Goal: Task Accomplishment & Management: Manage account settings

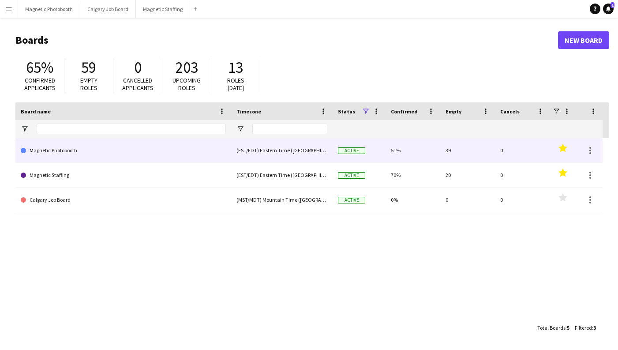
click at [60, 160] on link "Magnetic Photobooth" at bounding box center [123, 150] width 205 height 25
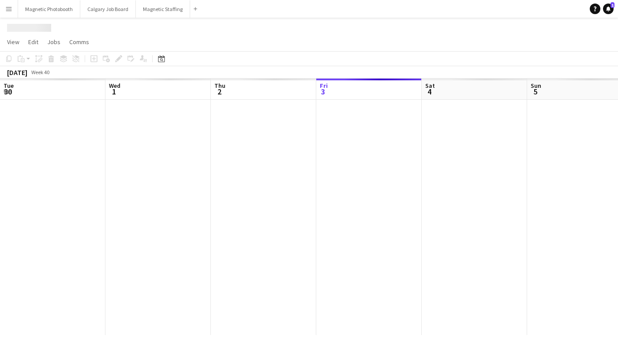
scroll to position [0, 211]
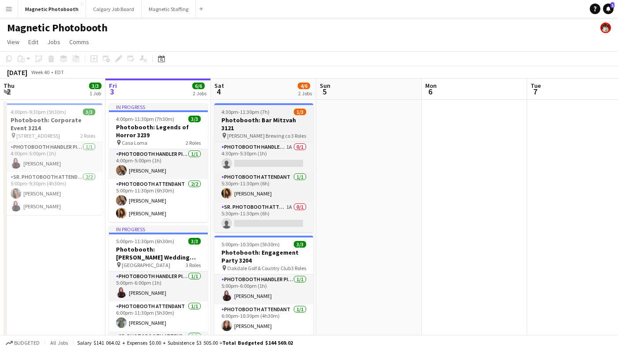
click at [273, 118] on h3 "Photobooth: Bar Mitzvah 3121" at bounding box center [263, 124] width 99 height 16
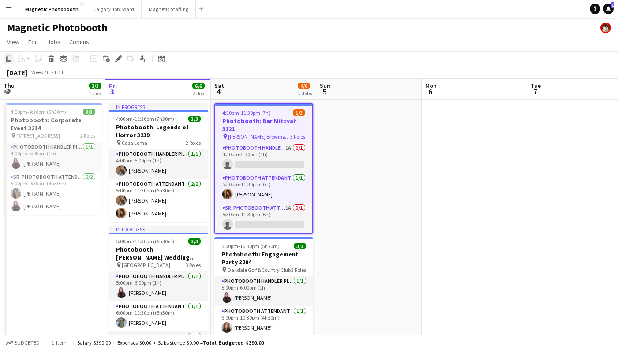
click at [8, 60] on icon "Copy" at bounding box center [8, 58] width 7 height 7
click at [152, 9] on button "Magnetic Staffing Close" at bounding box center [169, 8] width 54 height 17
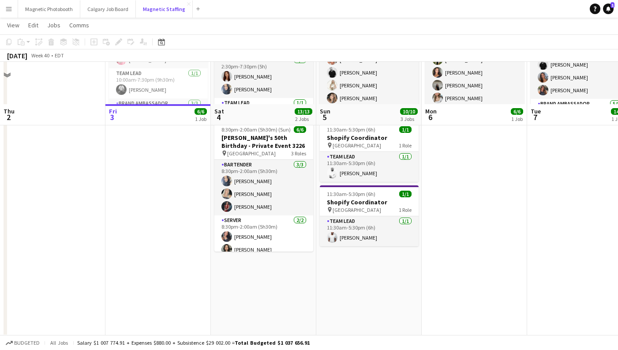
scroll to position [158, 0]
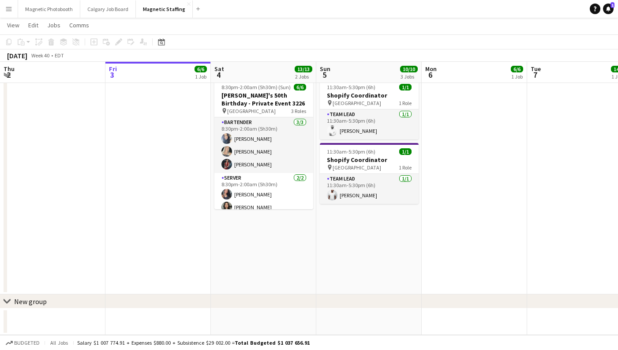
click at [246, 250] on app-date-cell "10:00am-7:30pm (9h30m) 7/7 MAC Activation - The Well 3221 pin The Well Upper Le…" at bounding box center [263, 117] width 105 height 353
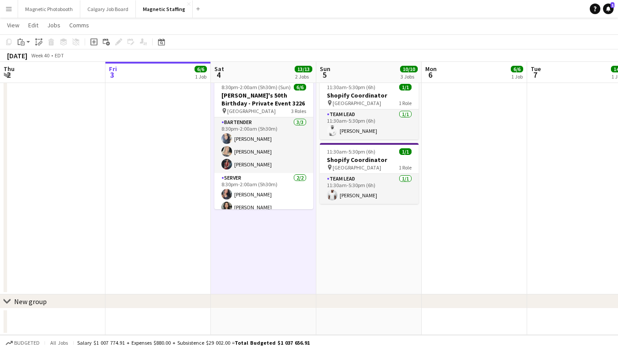
click at [236, 243] on app-date-cell "10:00am-7:30pm (9h30m) 7/7 MAC Activation - The Well 3221 pin The Well Upper Le…" at bounding box center [263, 117] width 105 height 353
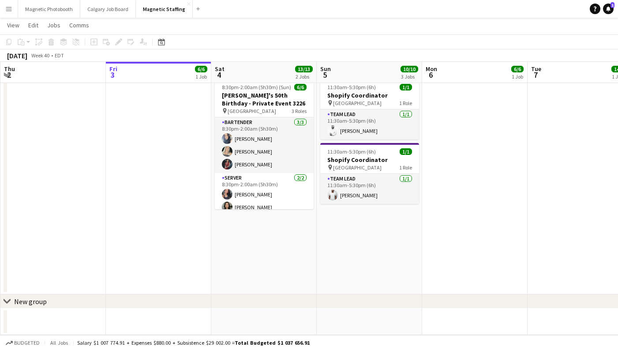
scroll to position [0, 210]
click at [231, 229] on app-date-cell "10:00am-7:30pm (9h30m) 7/7 MAC Activation - The Well 3221 pin The Well Upper Le…" at bounding box center [264, 117] width 105 height 353
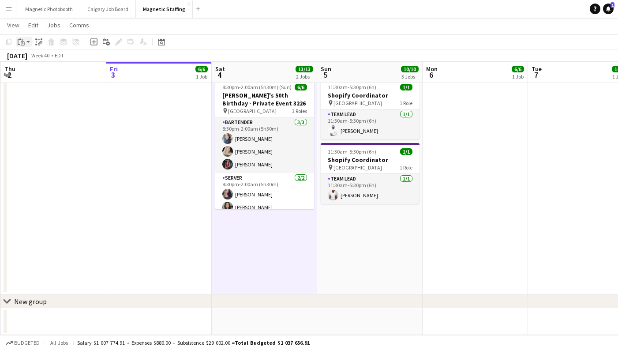
click at [25, 44] on div "Paste" at bounding box center [21, 42] width 11 height 11
click at [49, 57] on link "Paste Command V" at bounding box center [58, 59] width 70 height 8
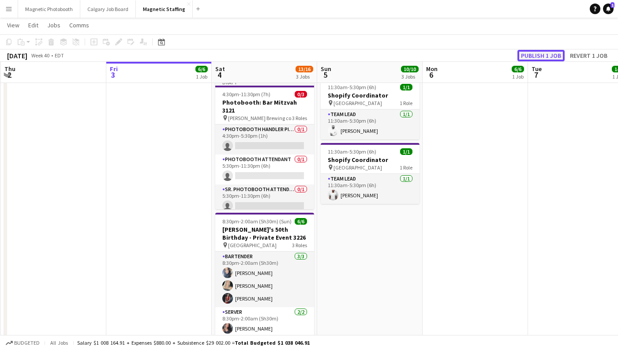
click at [552, 52] on button "Publish 1 job" at bounding box center [540, 55] width 47 height 11
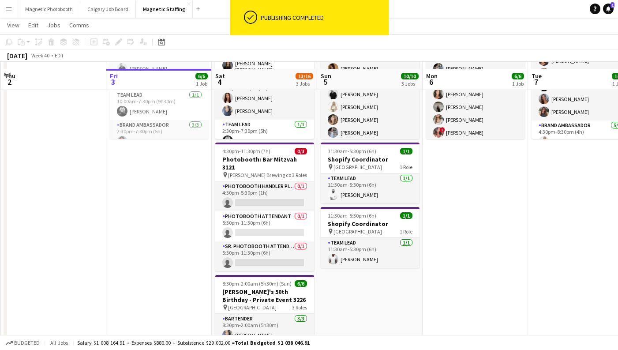
scroll to position [93, 0]
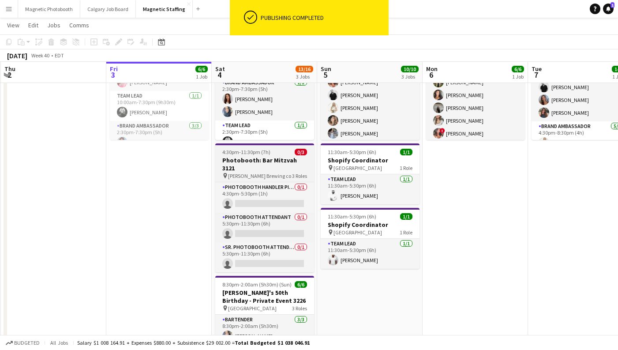
click at [249, 158] on h3 "Photobooth: Bar Mitzvah 3121" at bounding box center [264, 164] width 99 height 16
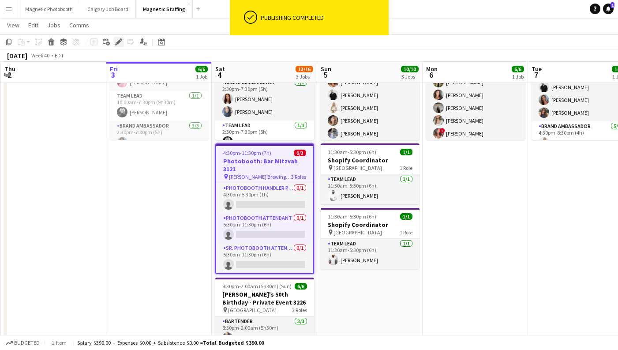
click at [118, 41] on icon "Edit" at bounding box center [118, 41] width 7 height 7
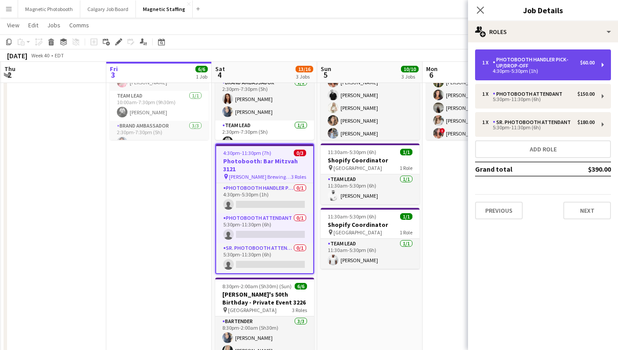
click at [569, 71] on div "4:30pm-5:30pm (1h)" at bounding box center [538, 71] width 112 height 4
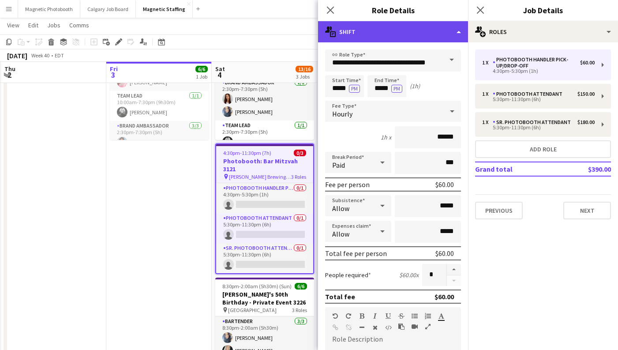
click at [435, 33] on div "multiple-actions-text Shift" at bounding box center [393, 31] width 150 height 21
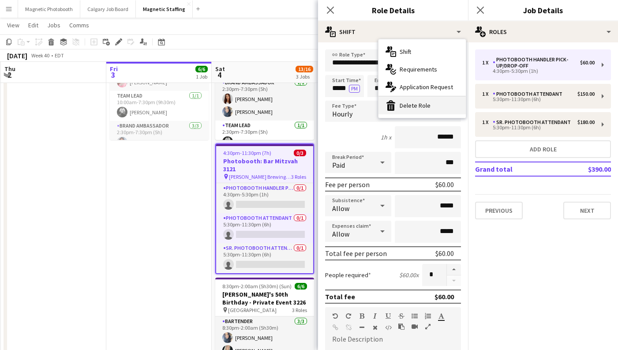
click at [422, 107] on div "bin-2 Delete Role" at bounding box center [421, 106] width 87 height 18
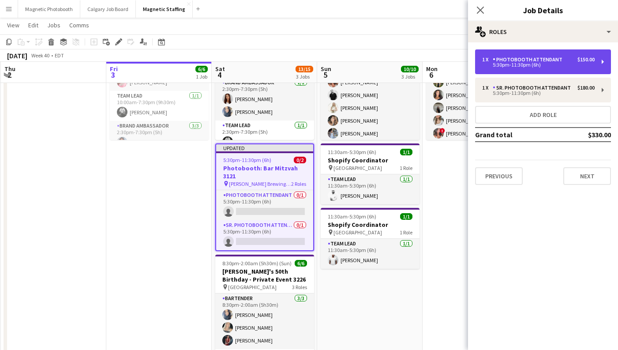
click at [543, 67] on div "5:30pm-11:30pm (6h)" at bounding box center [538, 65] width 112 height 4
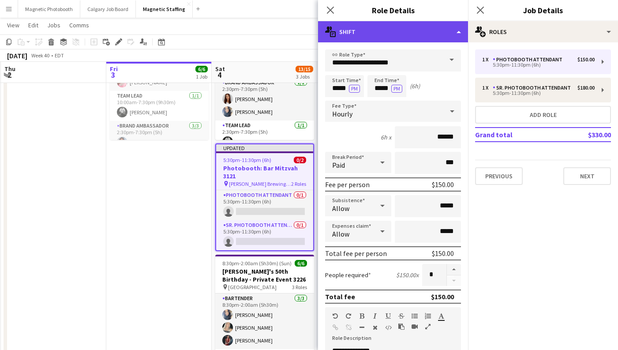
click at [393, 34] on div "multiple-actions-text Shift" at bounding box center [393, 31] width 150 height 21
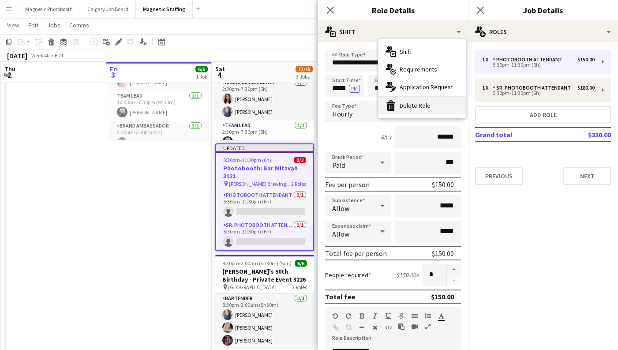
click at [404, 107] on div "bin-2 Delete Role" at bounding box center [421, 106] width 87 height 18
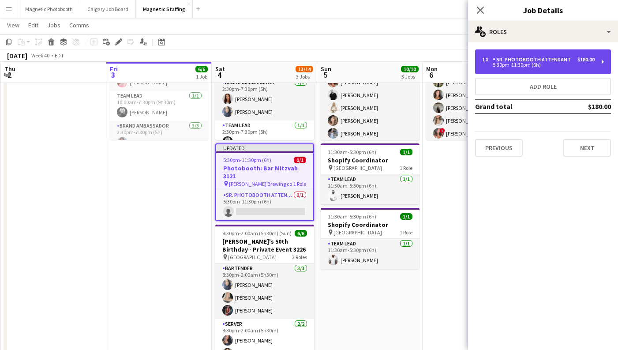
click at [518, 72] on div "1 x Sr. Photobooth Attendant $180.00 5:30pm-11:30pm (6h)" at bounding box center [543, 61] width 136 height 25
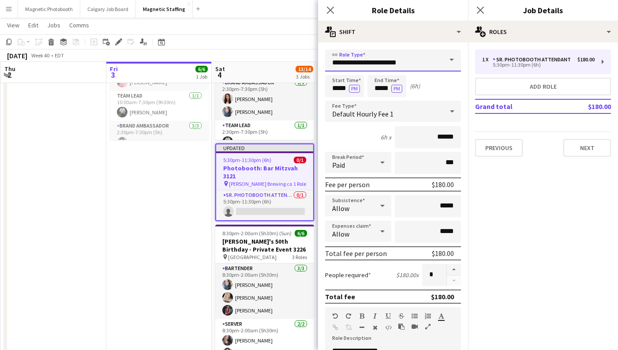
drag, startPoint x: 409, startPoint y: 62, endPoint x: 229, endPoint y: 62, distance: 179.4
click at [229, 62] on body "Menu Boards Boards Boards All jobs Status Workforce Workforce My Workforce Recr…" at bounding box center [309, 167] width 618 height 520
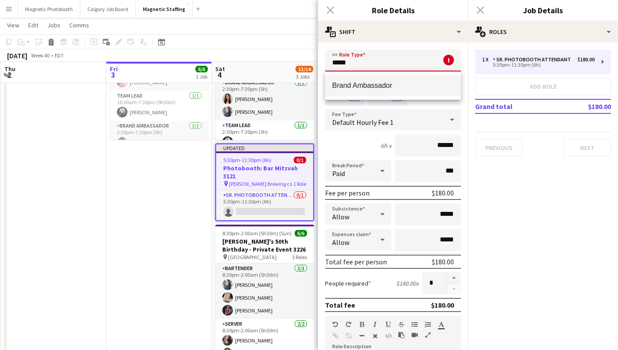
click at [359, 87] on span "Brand Ambassador" at bounding box center [393, 85] width 122 height 8
type input "**********"
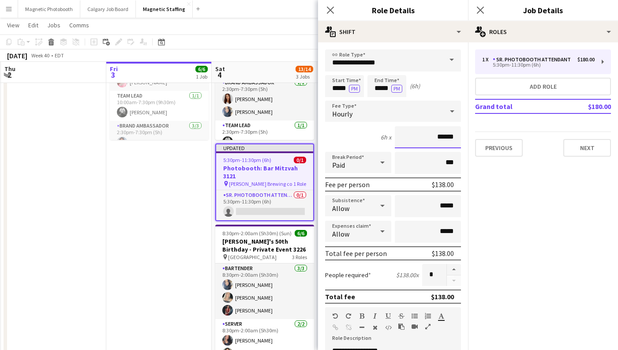
click at [444, 139] on input "******" at bounding box center [428, 137] width 66 height 22
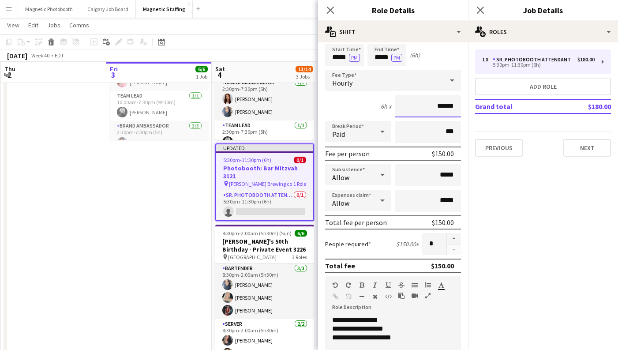
scroll to position [0, 0]
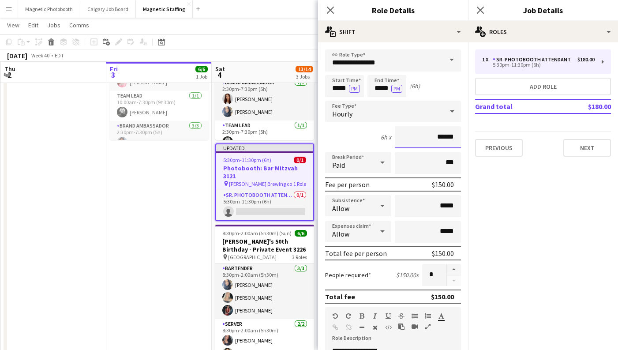
type input "******"
click at [339, 88] on input "*****" at bounding box center [344, 86] width 39 height 22
type input "*****"
click at [388, 89] on input "*****" at bounding box center [386, 86] width 39 height 22
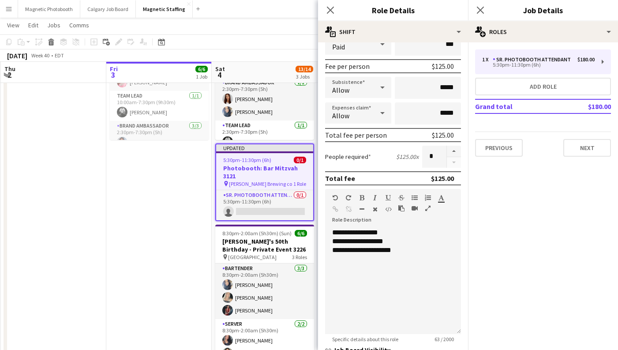
scroll to position [247, 0]
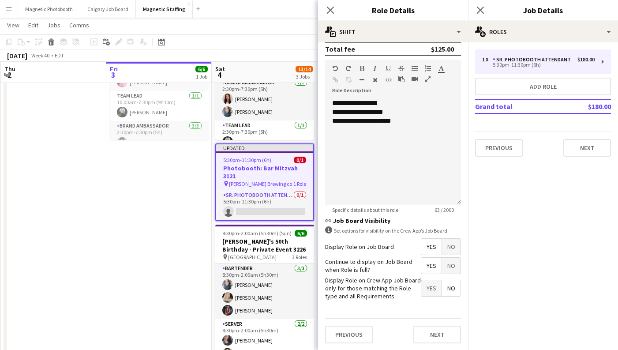
type input "*****"
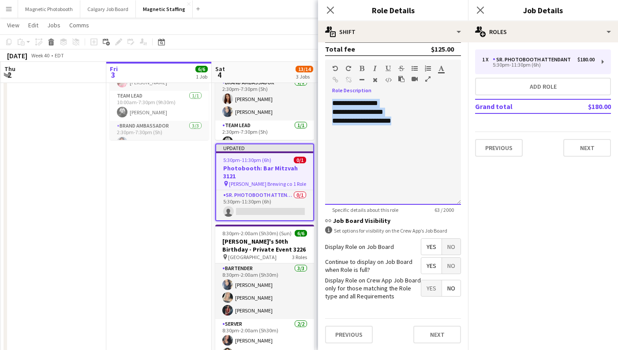
drag, startPoint x: 420, startPoint y: 130, endPoint x: 285, endPoint y: 66, distance: 149.3
click at [285, 66] on body "Menu Boards Boards Boards All jobs Status Workforce Workforce My Workforce Recr…" at bounding box center [309, 167] width 618 height 520
drag, startPoint x: 444, startPoint y: 126, endPoint x: 314, endPoint y: 82, distance: 136.8
click at [315, 82] on body "Menu Boards Boards Boards All jobs Status Workforce Workforce My Workforce Recr…" at bounding box center [309, 167] width 618 height 520
copy div "**********"
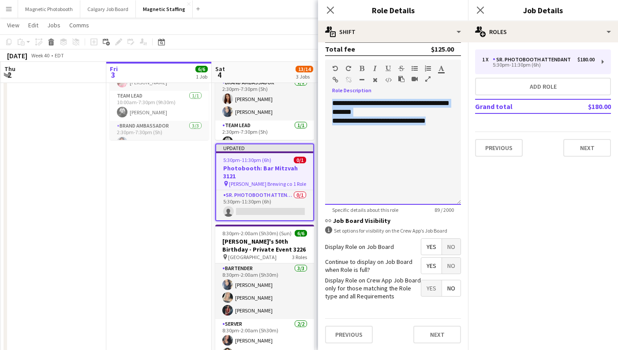
copy div "**********"
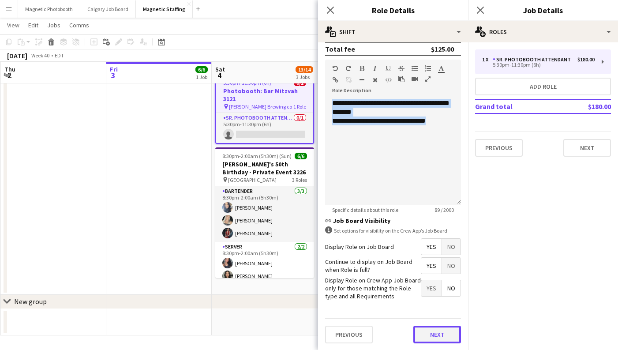
click at [430, 330] on button "Next" at bounding box center [437, 334] width 48 height 18
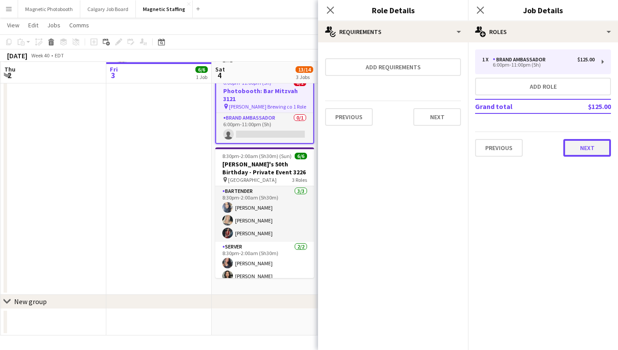
click at [572, 144] on button "Next" at bounding box center [587, 148] width 48 height 18
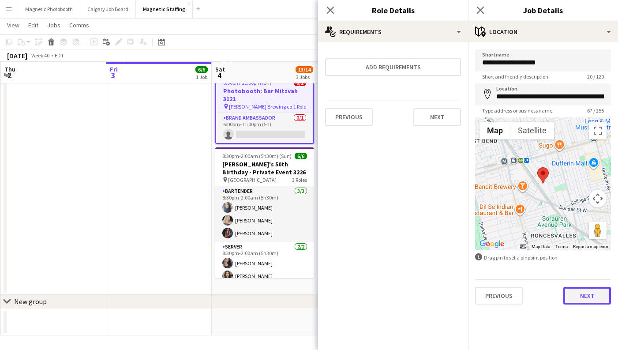
click at [577, 292] on button "Next" at bounding box center [587, 296] width 48 height 18
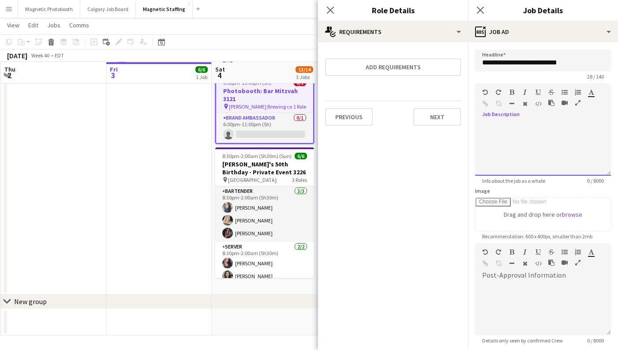
click at [524, 151] on div at bounding box center [543, 149] width 136 height 53
paste div
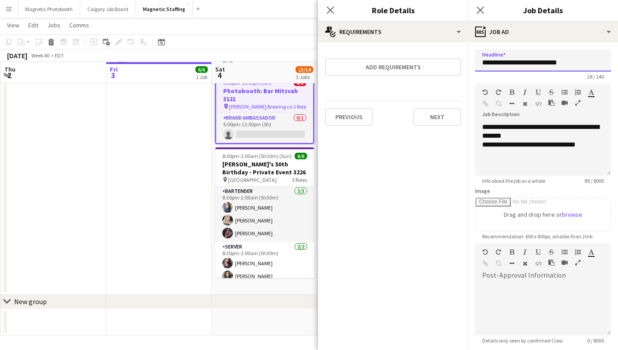
drag, startPoint x: 584, startPoint y: 65, endPoint x: 519, endPoint y: 65, distance: 64.8
click at [519, 65] on input "**********" at bounding box center [543, 60] width 136 height 22
click at [521, 64] on input "**********" at bounding box center [543, 60] width 136 height 22
drag, startPoint x: 546, startPoint y: 66, endPoint x: 628, endPoint y: 63, distance: 81.6
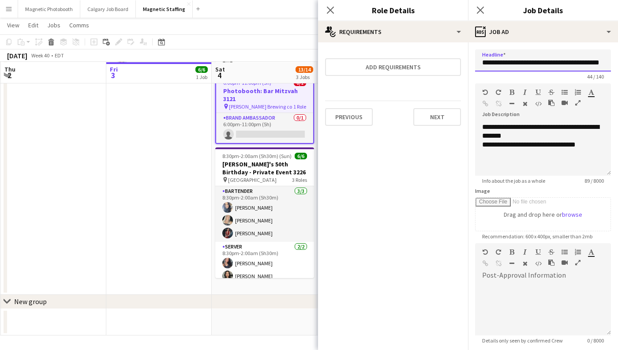
click at [617, 63] on html "Menu Boards Boards Boards All jobs Status Workforce Workforce My Workforce Recr…" at bounding box center [309, 90] width 618 height 520
drag, startPoint x: 554, startPoint y: 63, endPoint x: 589, endPoint y: 63, distance: 34.8
click at [589, 63] on input "**********" at bounding box center [543, 60] width 136 height 22
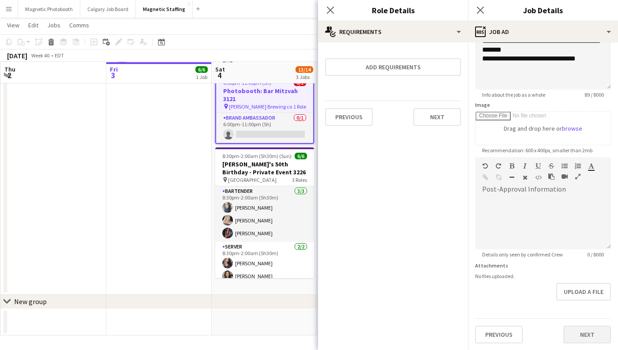
type input "**********"
click at [596, 337] on button "Next" at bounding box center [587, 334] width 48 height 18
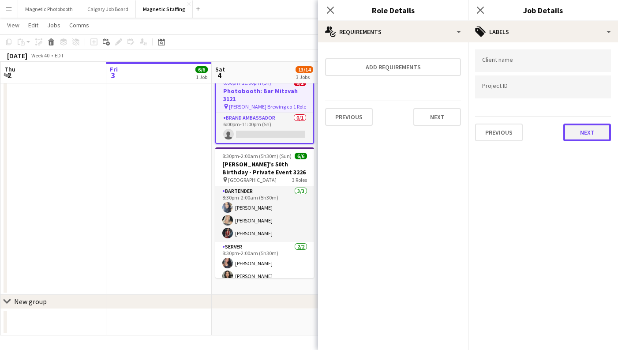
click at [589, 136] on button "Next" at bounding box center [587, 132] width 48 height 18
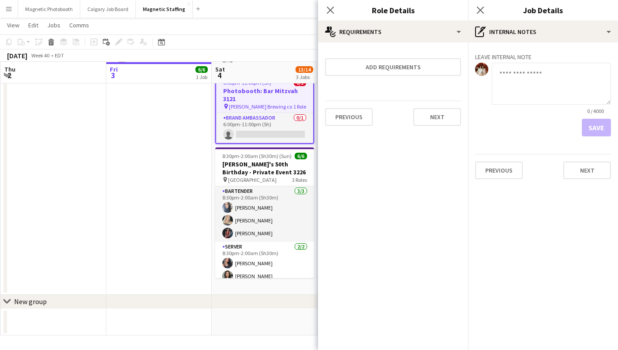
click at [586, 180] on div "Leave internal note 0 / 4000 Save Previous Next" at bounding box center [543, 114] width 150 height 144
click at [585, 167] on button "Next" at bounding box center [587, 170] width 48 height 18
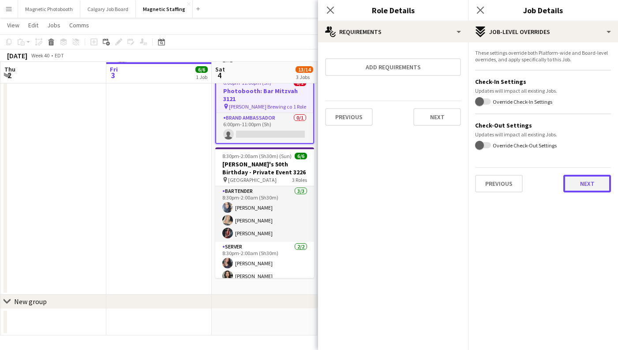
click at [589, 179] on button "Next" at bounding box center [587, 184] width 48 height 18
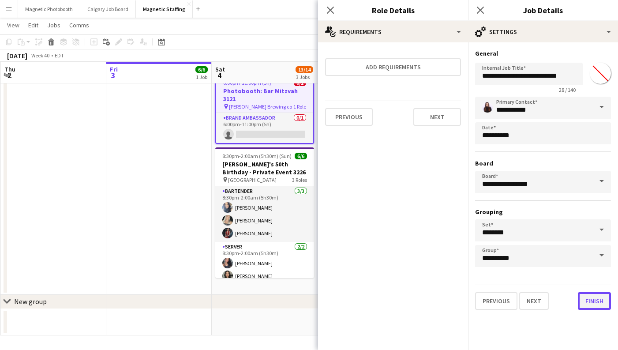
click at [589, 299] on button "Finish" at bounding box center [594, 301] width 33 height 18
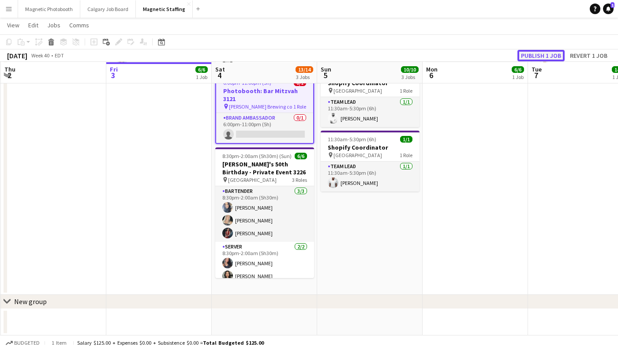
click at [542, 55] on button "Publish 1 job" at bounding box center [540, 55] width 47 height 11
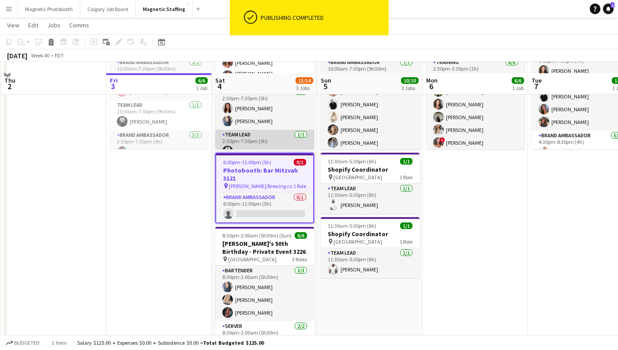
scroll to position [73, 0]
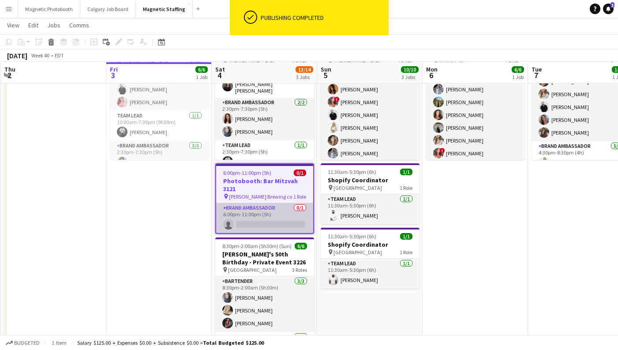
click at [266, 206] on app-card-role "Brand Ambassador 0/1 6:00pm-11:00pm (5h) single-neutral-actions" at bounding box center [264, 218] width 97 height 30
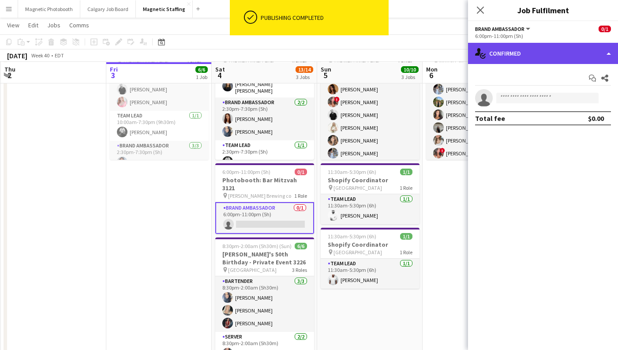
click at [508, 54] on div "single-neutral-actions-check-2 Confirmed" at bounding box center [543, 53] width 150 height 21
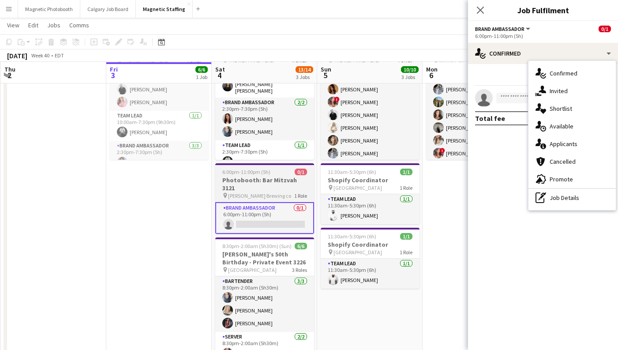
click at [280, 174] on div "6:00pm-11:00pm (5h) 0/1" at bounding box center [264, 171] width 99 height 7
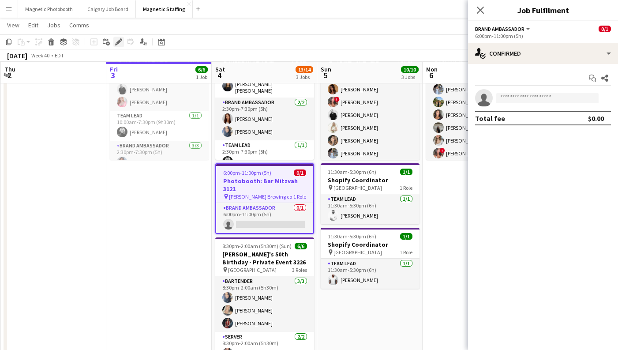
click at [117, 46] on div "Edit" at bounding box center [118, 42] width 11 height 11
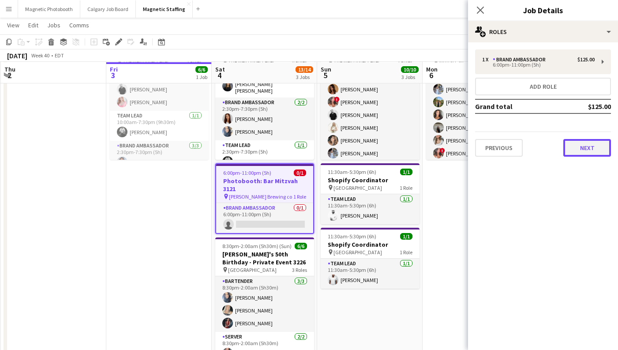
click at [605, 153] on button "Next" at bounding box center [587, 148] width 48 height 18
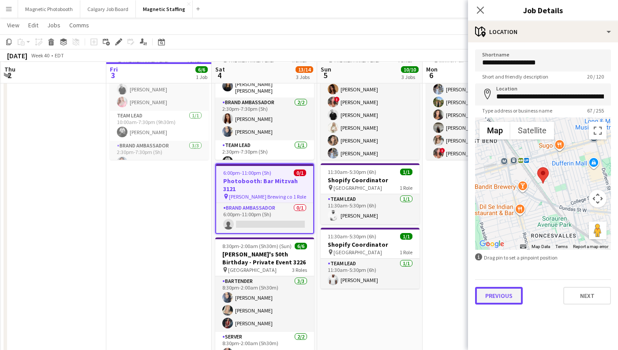
click at [487, 301] on button "Previous" at bounding box center [499, 296] width 48 height 18
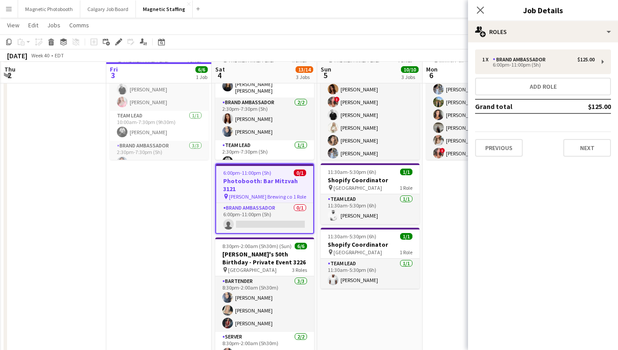
click at [488, 296] on mat-expansion-panel "pencil3 General details 1 x Brand Ambassador $125.00 6:00pm-11:00pm (5h) Add ro…" at bounding box center [543, 195] width 150 height 307
click at [507, 144] on button "Previous" at bounding box center [499, 148] width 48 height 18
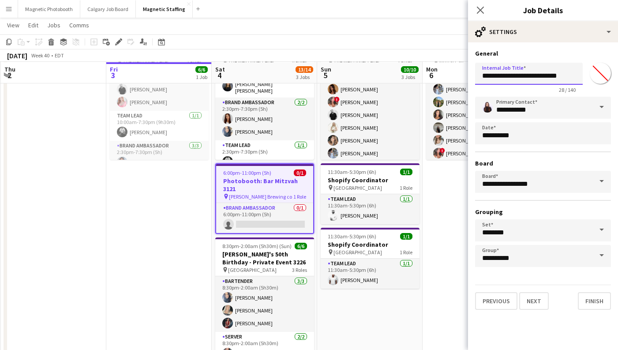
drag, startPoint x: 556, startPoint y: 76, endPoint x: 521, endPoint y: 76, distance: 34.8
click at [521, 76] on input "**********" at bounding box center [529, 74] width 108 height 22
type input "**********"
click at [539, 302] on button "Next" at bounding box center [534, 301] width 30 height 18
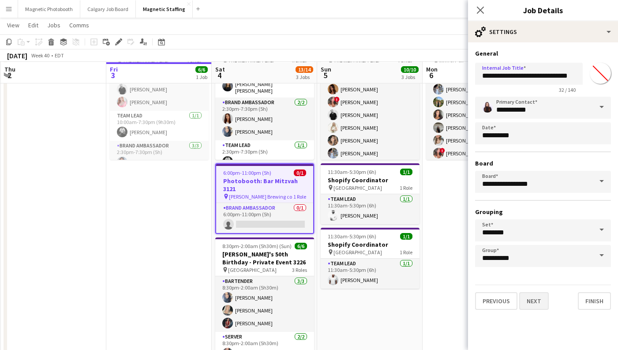
scroll to position [0, 0]
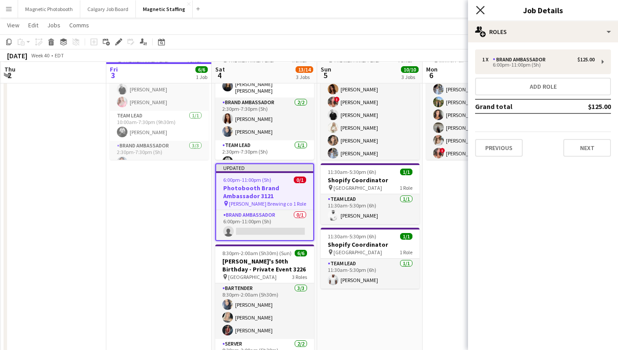
click at [480, 12] on icon "Close pop-in" at bounding box center [480, 10] width 8 height 8
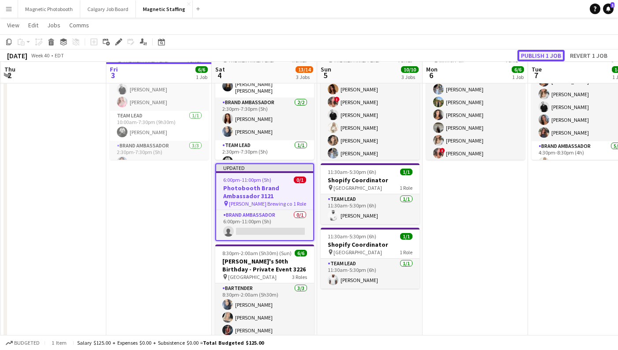
click at [541, 52] on button "Publish 1 job" at bounding box center [540, 55] width 47 height 11
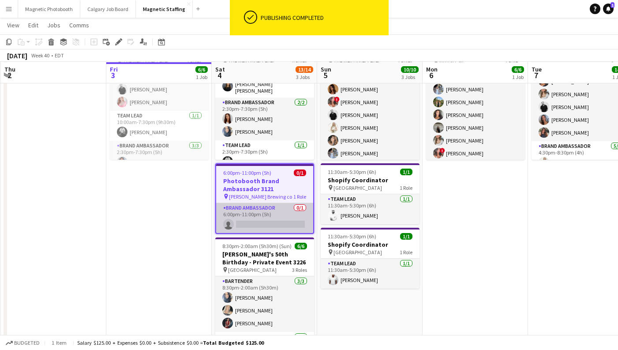
click at [265, 222] on app-card-role "Brand Ambassador 0/1 6:00pm-11:00pm (5h) single-neutral-actions" at bounding box center [264, 218] width 97 height 30
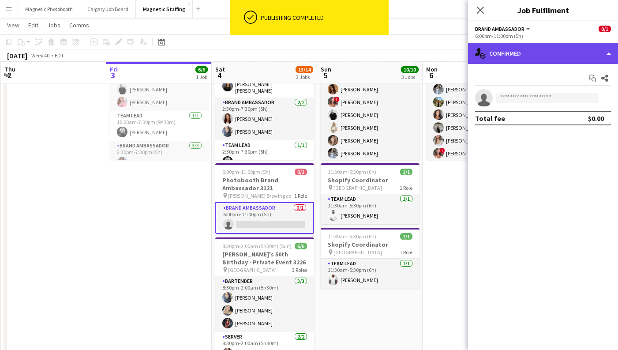
click at [533, 49] on div "single-neutral-actions-check-2 Confirmed" at bounding box center [543, 53] width 150 height 21
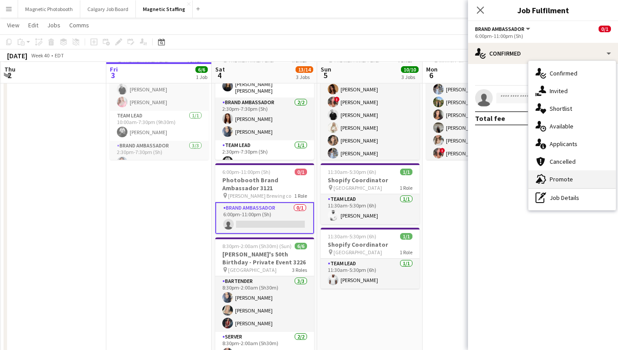
click at [564, 174] on div "advertising-megaphone Promote" at bounding box center [571, 179] width 87 height 18
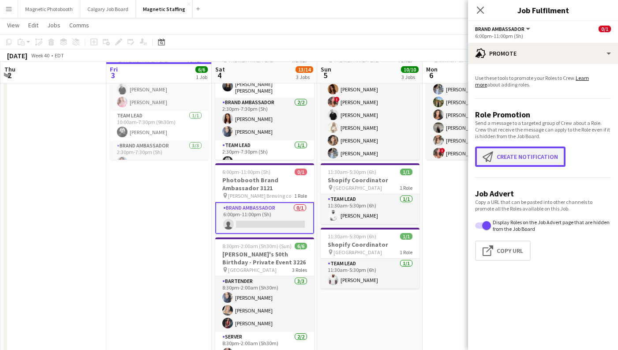
click at [522, 154] on button "Create notification Create notification" at bounding box center [520, 156] width 90 height 20
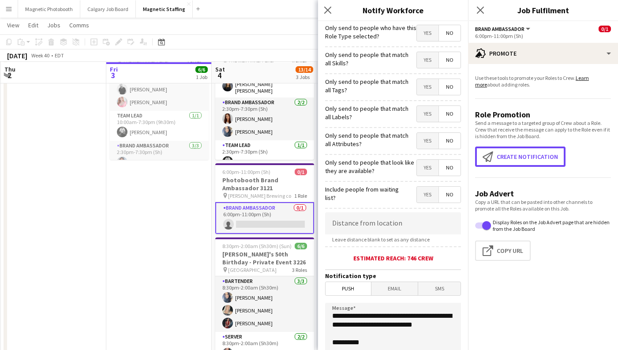
scroll to position [92, 0]
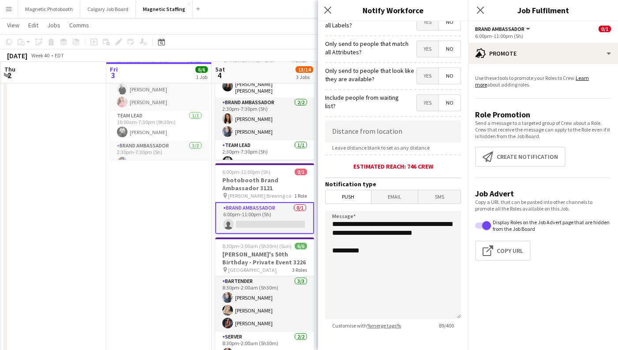
click at [399, 199] on span "Email" at bounding box center [394, 196] width 47 height 13
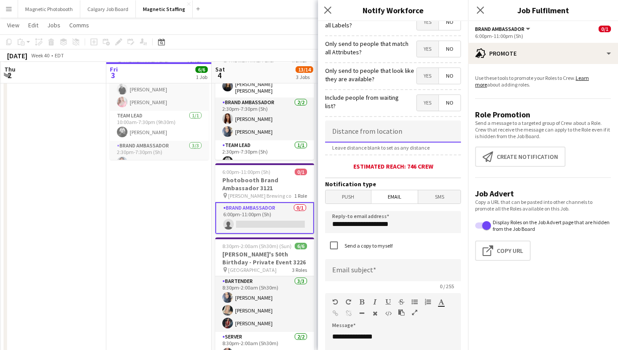
click at [369, 135] on input at bounding box center [393, 131] width 136 height 22
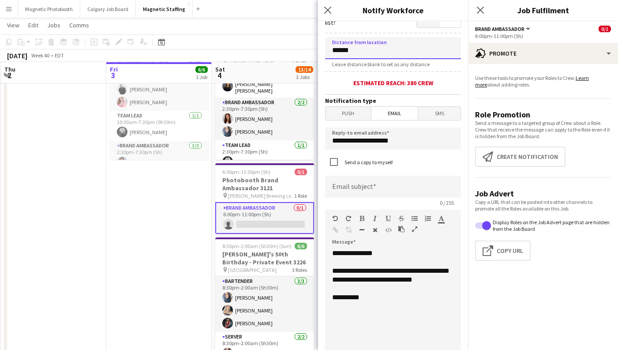
scroll to position [190, 0]
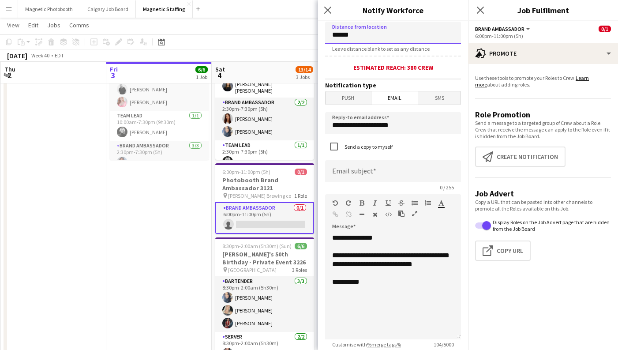
type input "******"
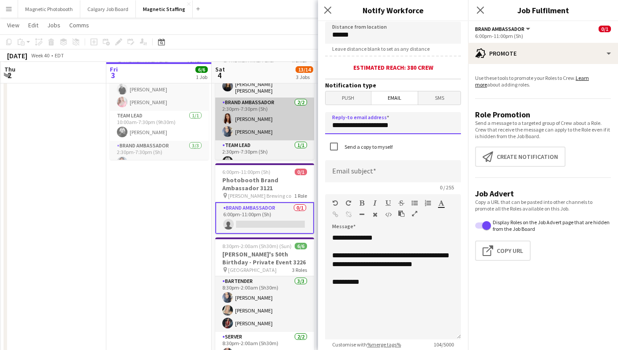
drag, startPoint x: 418, startPoint y: 127, endPoint x: 299, endPoint y: 127, distance: 118.6
click at [299, 127] on body "Menu Boards Boards Boards All jobs Status Workforce Workforce My Workforce Recr…" at bounding box center [309, 183] width 618 height 513
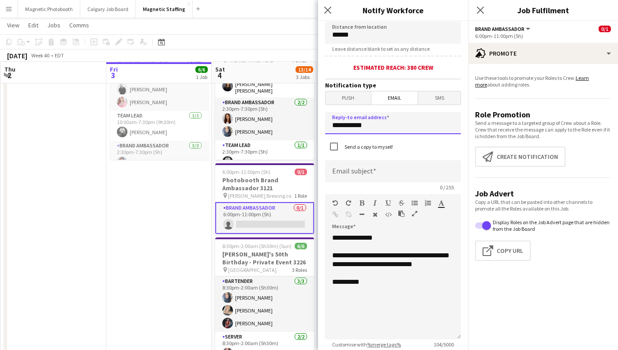
type input "**********"
click at [363, 171] on input at bounding box center [393, 171] width 136 height 22
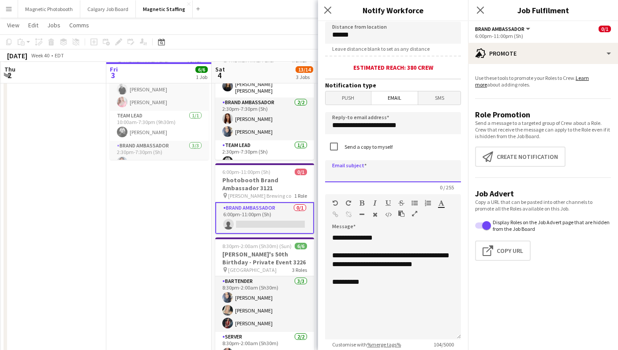
type input "*"
type input "**********"
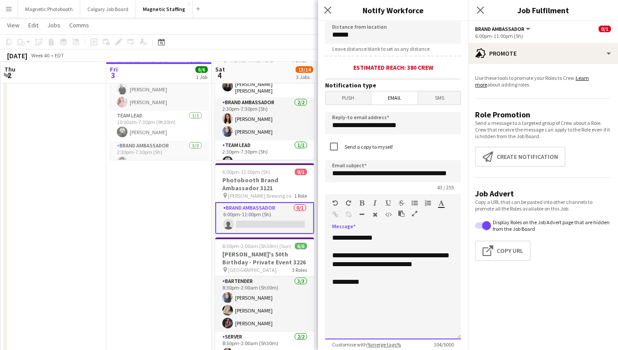
scroll to position [0, 0]
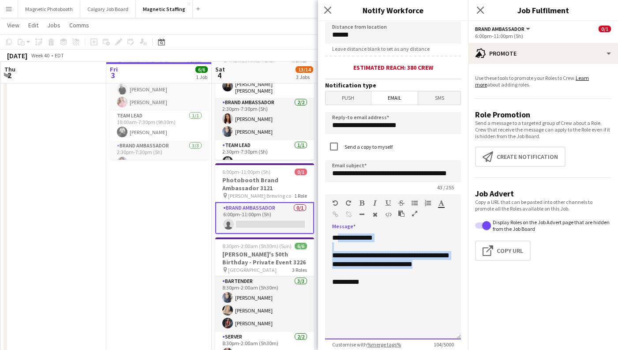
drag, startPoint x: 382, startPoint y: 277, endPoint x: 335, endPoint y: 235, distance: 63.1
click at [335, 235] on div "**********" at bounding box center [393, 286] width 136 height 106
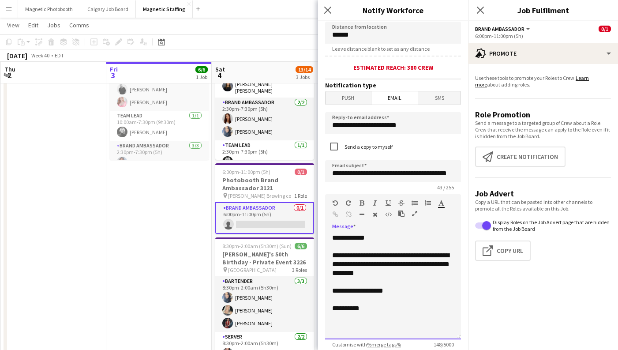
click at [446, 277] on div "**********" at bounding box center [393, 259] width 122 height 35
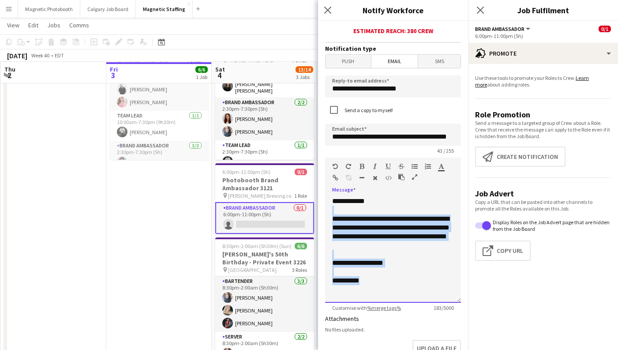
drag, startPoint x: 371, startPoint y: 271, endPoint x: 335, endPoint y: 206, distance: 74.6
click at [335, 206] on div "**********" at bounding box center [393, 250] width 136 height 106
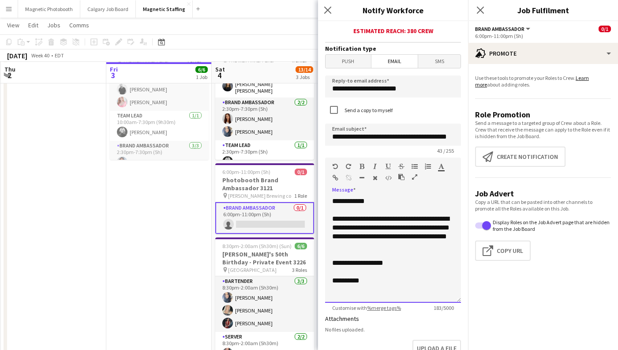
click at [381, 239] on div "**********" at bounding box center [393, 227] width 122 height 44
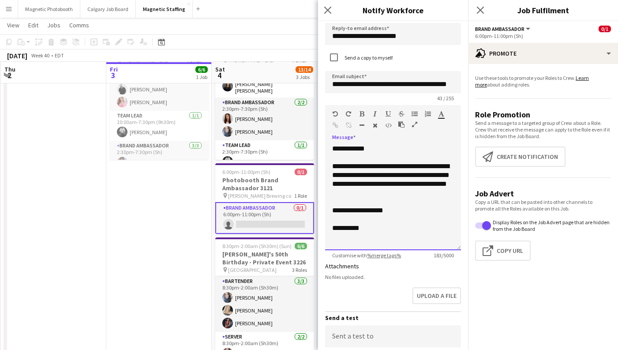
scroll to position [380, 0]
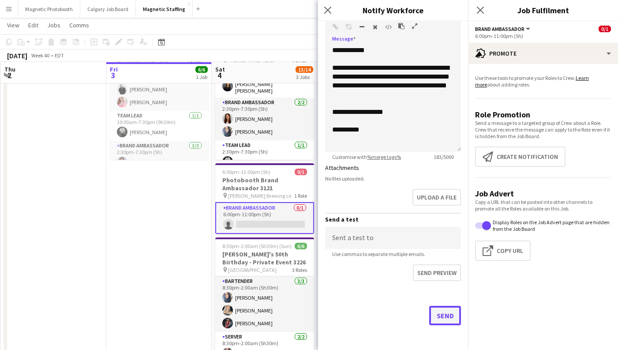
click at [444, 309] on button "Send" at bounding box center [445, 315] width 32 height 19
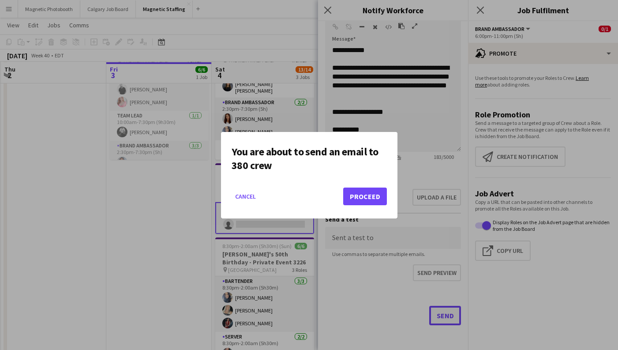
scroll to position [0, 0]
click at [362, 198] on button "Proceed" at bounding box center [365, 196] width 44 height 18
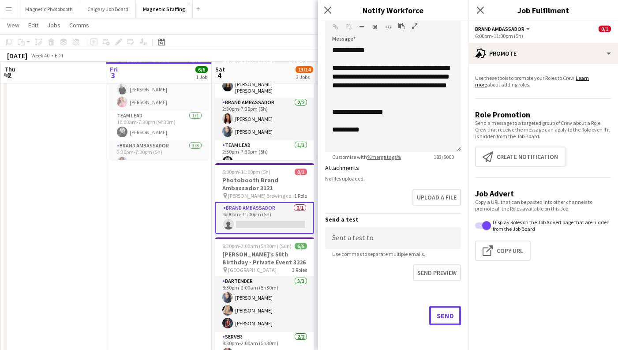
scroll to position [73, 0]
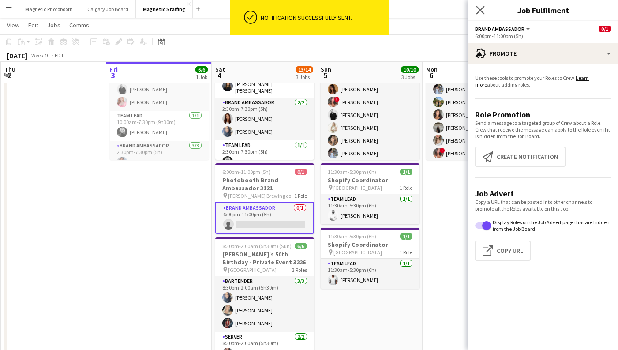
click at [483, 4] on app-icon "Close pop-in" at bounding box center [480, 10] width 13 height 13
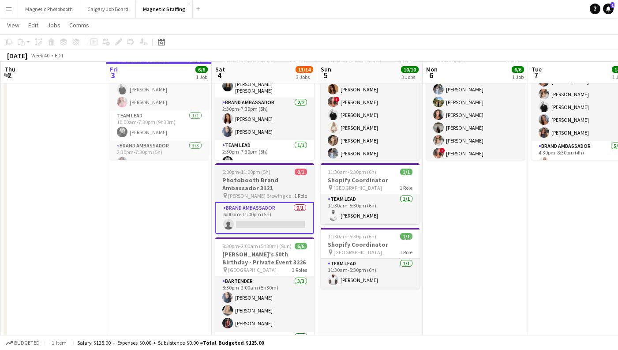
click at [256, 176] on h3 "Photobooth Brand Ambassador 3121" at bounding box center [264, 184] width 99 height 16
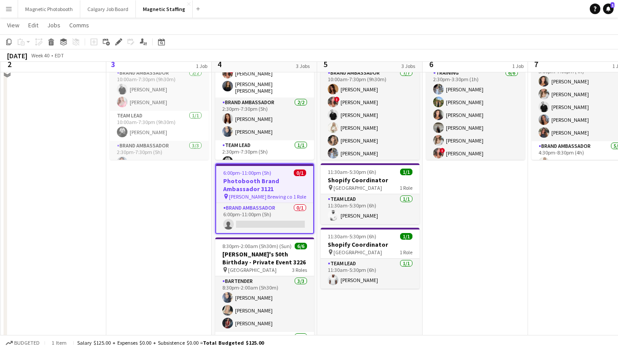
scroll to position [0, 0]
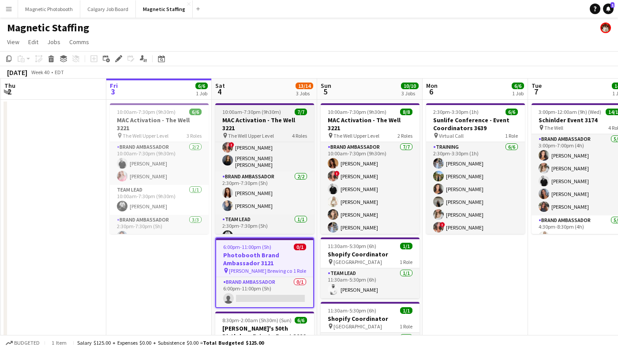
click at [266, 119] on h3 "MAC Activation - The Well 3221" at bounding box center [264, 124] width 99 height 16
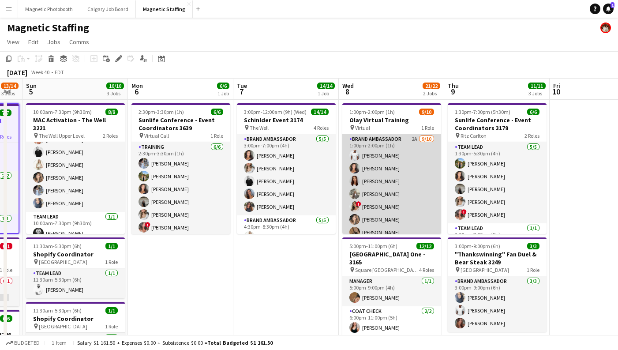
scroll to position [0, 302]
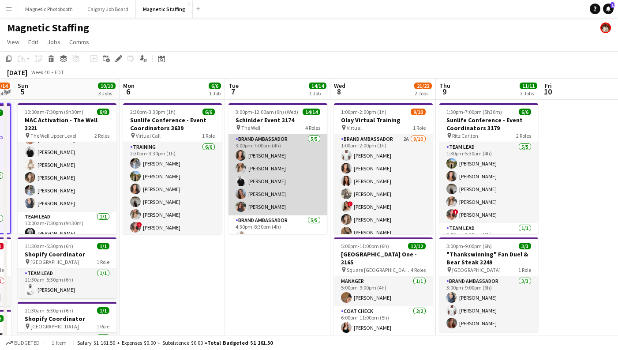
click at [295, 173] on app-card-role "Brand Ambassador [DATE] 3:00pm-7:00pm (4h) [PERSON_NAME] [PERSON_NAME] [PERSON_…" at bounding box center [277, 174] width 99 height 81
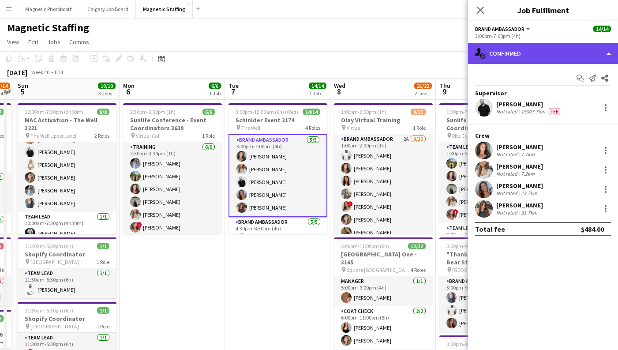
click at [561, 59] on div "single-neutral-actions-check-2 Confirmed" at bounding box center [543, 53] width 150 height 21
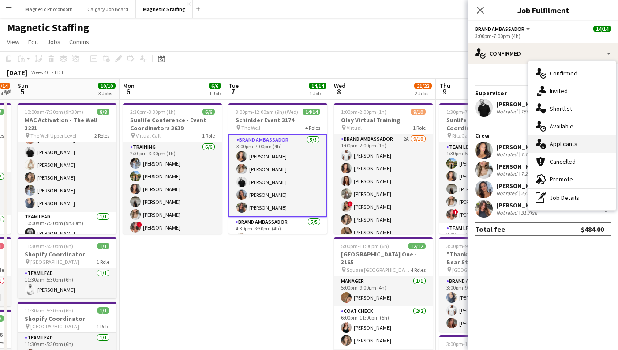
click at [586, 139] on div "single-neutral-actions-information Applicants" at bounding box center [571, 144] width 87 height 18
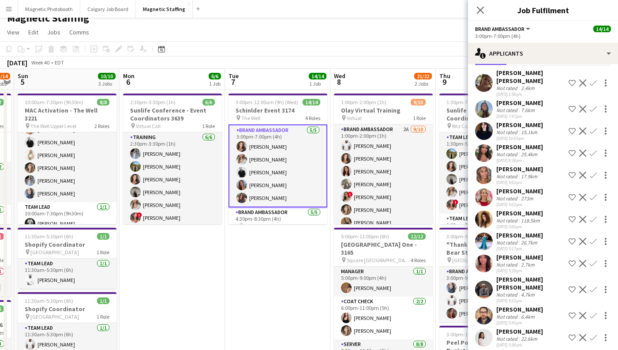
scroll to position [14, 0]
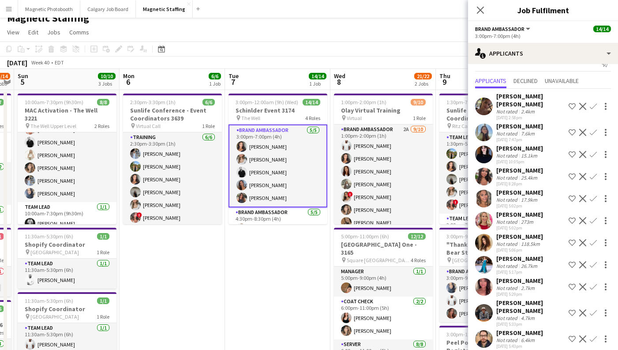
click at [523, 225] on div "[DATE] 5:02pm" at bounding box center [519, 228] width 47 height 6
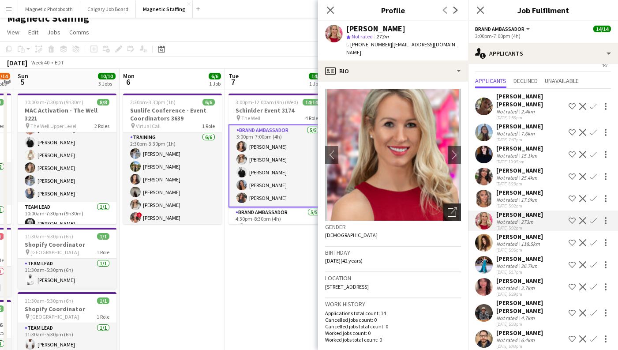
click at [454, 207] on icon "Open photos pop-in" at bounding box center [451, 211] width 9 height 9
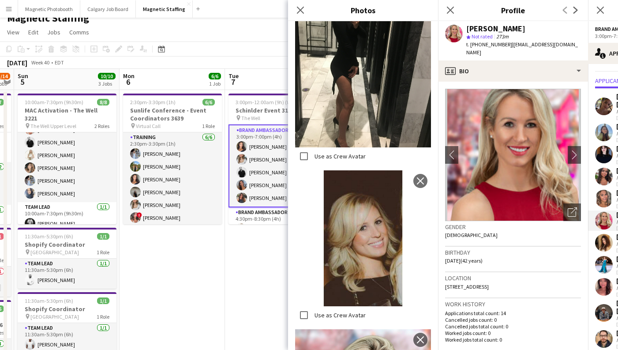
scroll to position [415, 0]
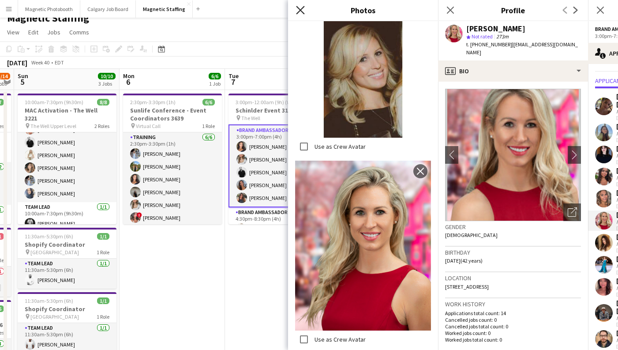
click at [300, 11] on icon at bounding box center [300, 10] width 8 height 8
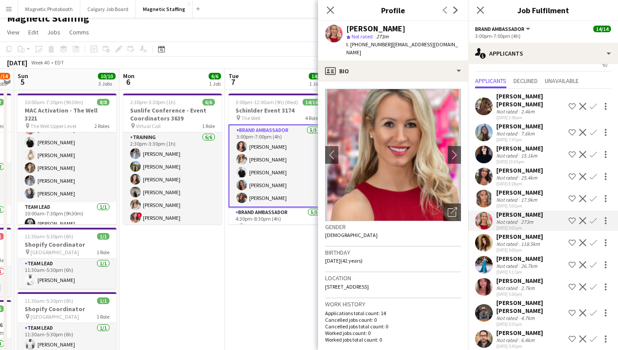
click at [527, 196] on div "17.9km" at bounding box center [529, 199] width 20 height 7
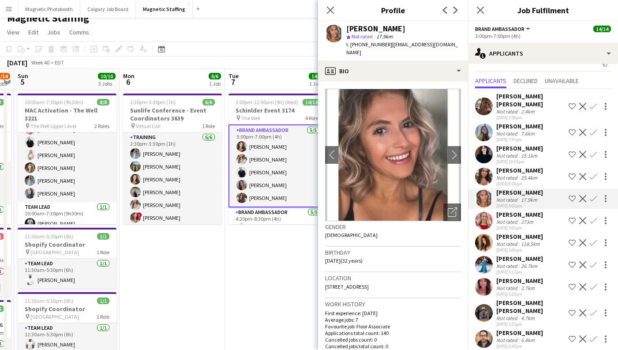
click at [529, 166] on div "[PERSON_NAME]" at bounding box center [519, 170] width 47 height 8
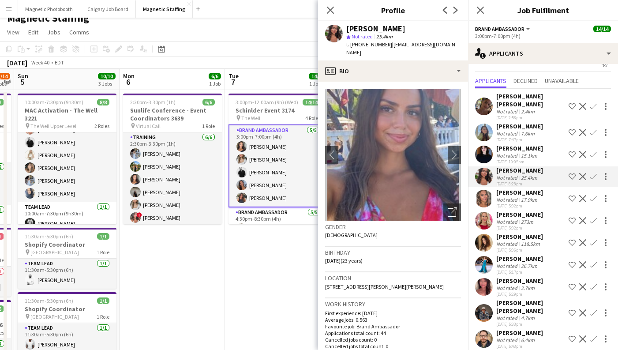
click at [530, 152] on div "15.1km" at bounding box center [529, 155] width 20 height 7
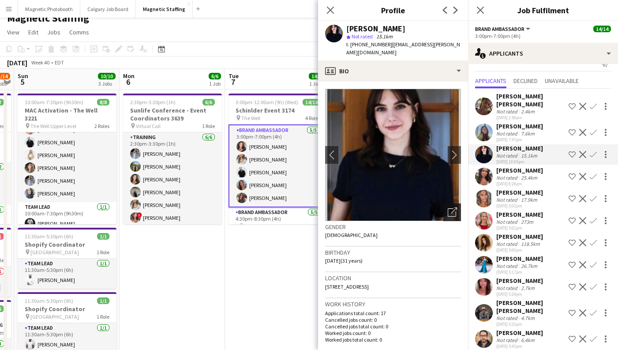
click at [451, 208] on icon at bounding box center [451, 212] width 8 height 8
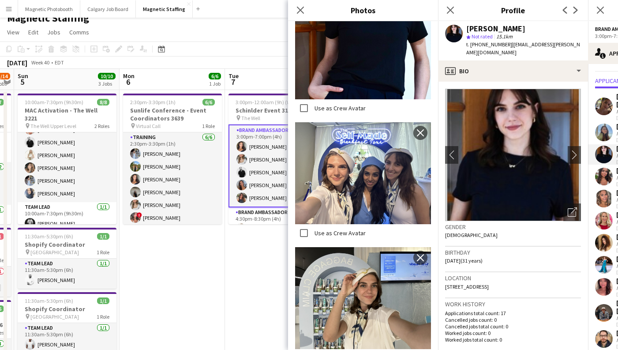
scroll to position [687, 0]
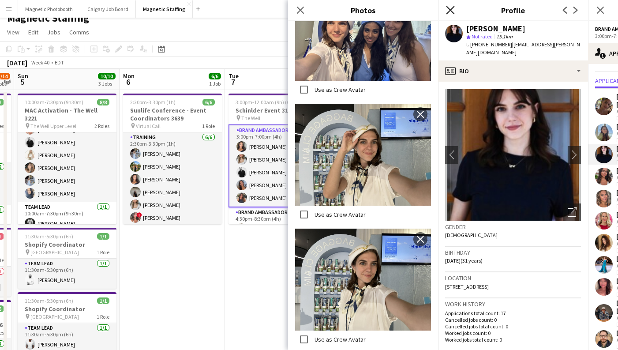
click at [449, 9] on icon at bounding box center [450, 10] width 8 height 8
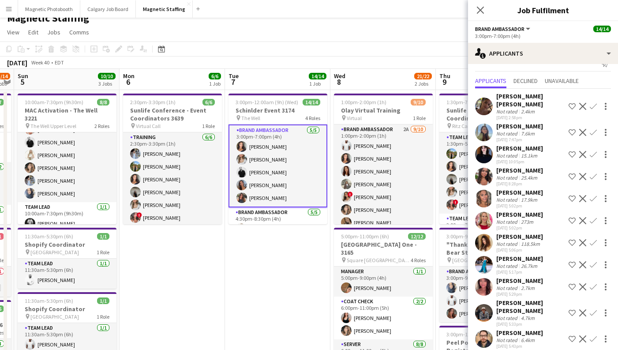
click at [530, 108] on div "2.4km" at bounding box center [527, 111] width 17 height 7
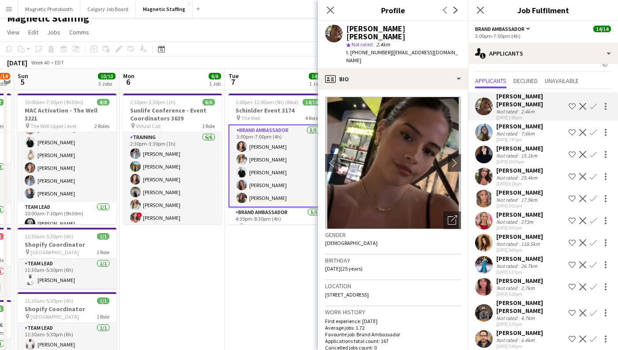
click at [526, 130] on div "7.6km" at bounding box center [527, 133] width 17 height 7
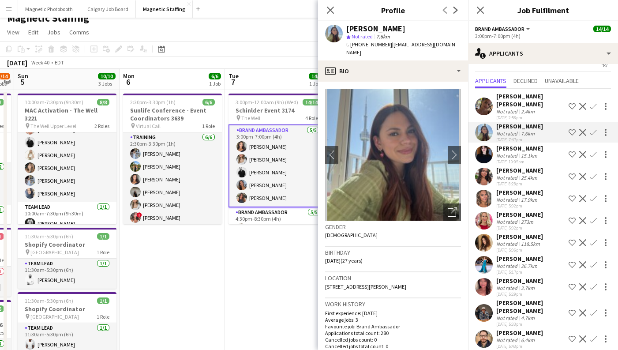
scroll to position [30, 0]
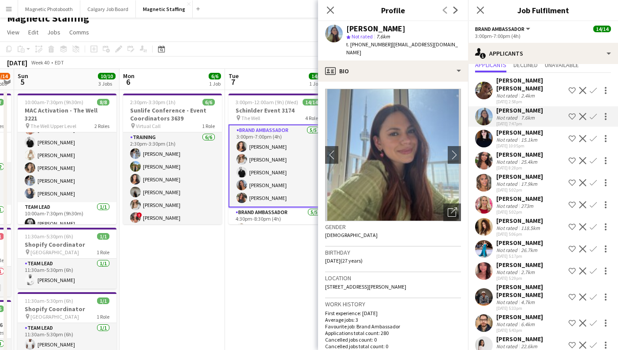
click at [519, 158] on div "25.4km" at bounding box center [529, 161] width 20 height 7
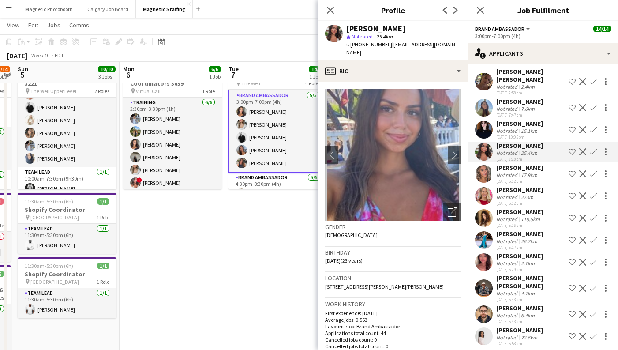
scroll to position [27, 0]
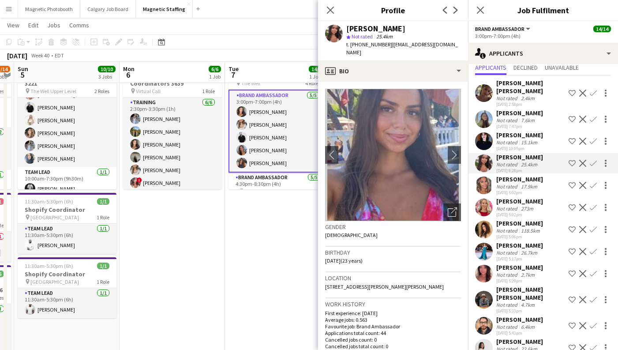
click at [516, 301] on div "Not rated" at bounding box center [507, 304] width 23 height 7
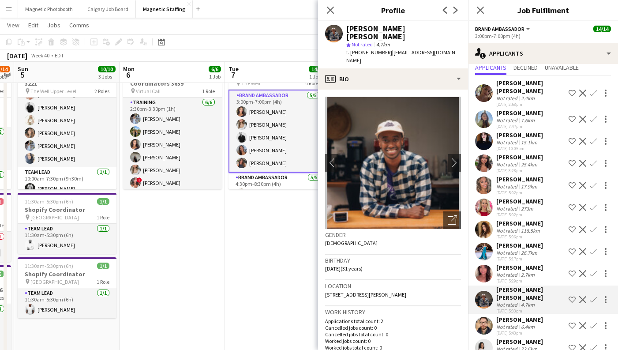
click at [518, 263] on div "[PERSON_NAME]" at bounding box center [519, 267] width 47 height 8
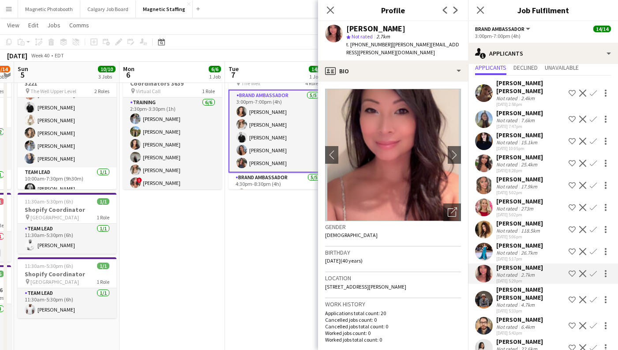
click at [522, 95] on div "2.4km" at bounding box center [527, 98] width 17 height 7
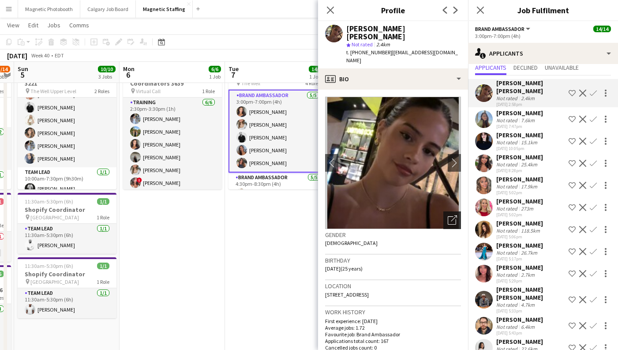
click at [457, 211] on div "Open photos pop-in" at bounding box center [452, 220] width 18 height 18
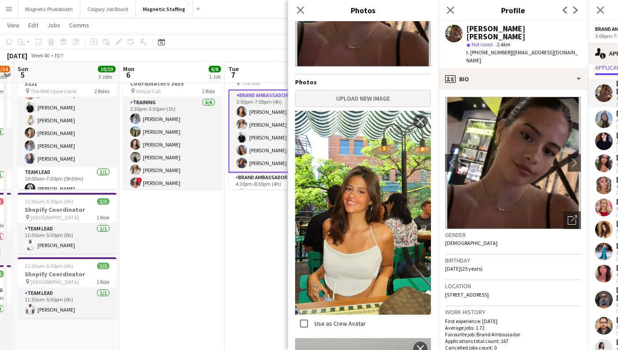
scroll to position [0, 0]
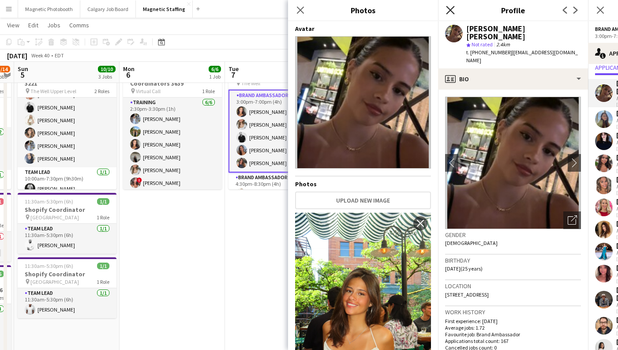
click at [447, 9] on icon "Close pop-in" at bounding box center [450, 10] width 8 height 8
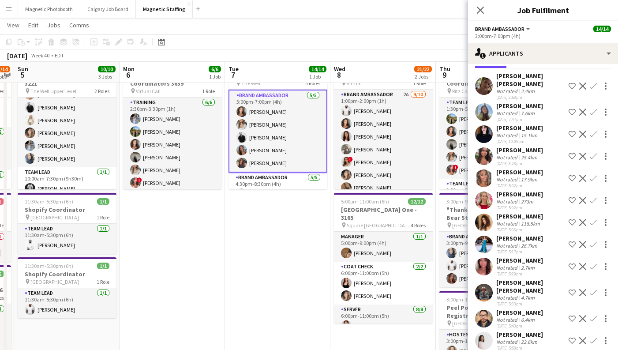
scroll to position [35, 0]
click at [530, 189] on div "[PERSON_NAME]" at bounding box center [519, 193] width 47 height 8
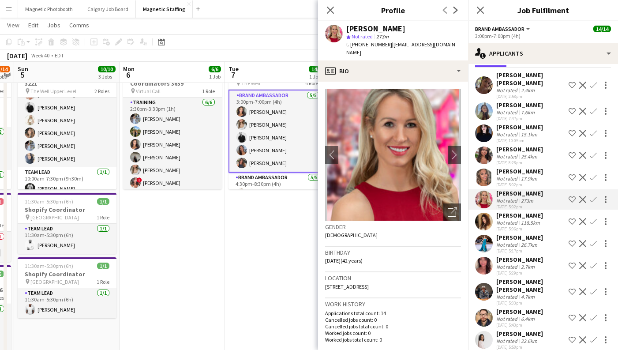
click at [456, 221] on div "Gender [DEMOGRAPHIC_DATA]" at bounding box center [393, 234] width 136 height 26
click at [455, 208] on icon at bounding box center [451, 212] width 8 height 8
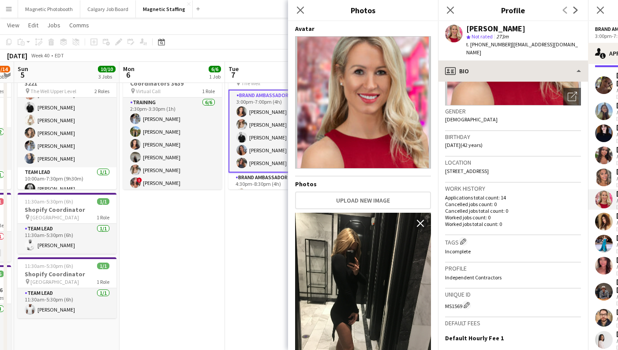
scroll to position [102, 0]
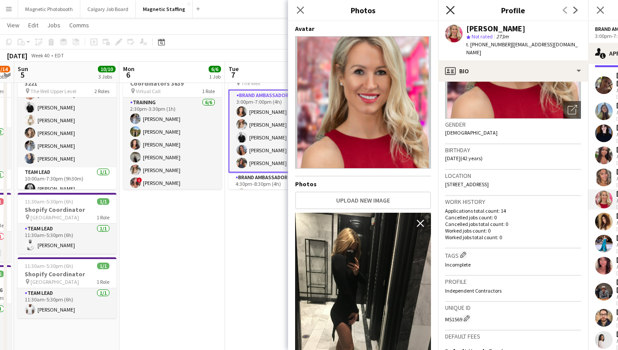
click at [452, 10] on icon "Close pop-in" at bounding box center [450, 10] width 8 height 8
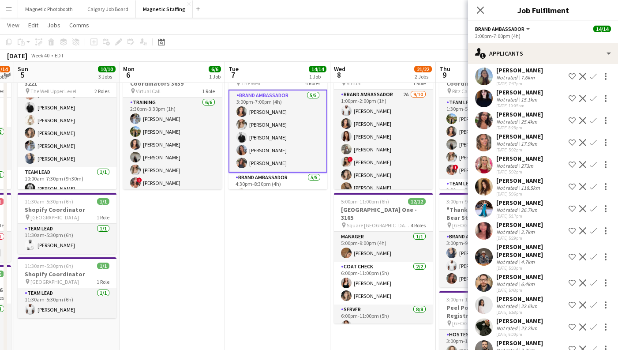
scroll to position [0, 0]
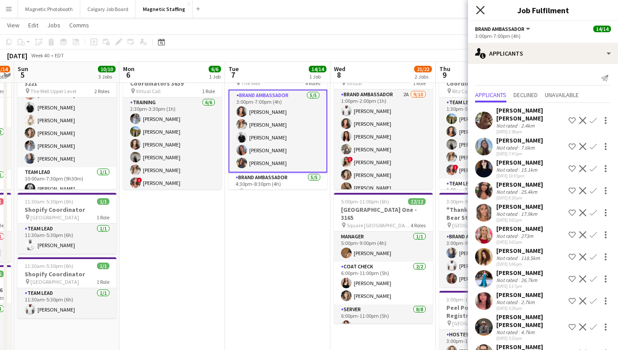
click at [481, 7] on icon "Close pop-in" at bounding box center [480, 10] width 8 height 8
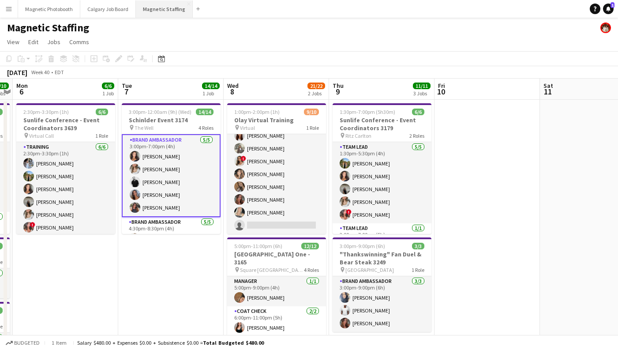
click at [173, 5] on button "Magnetic Staffing Close" at bounding box center [164, 8] width 57 height 17
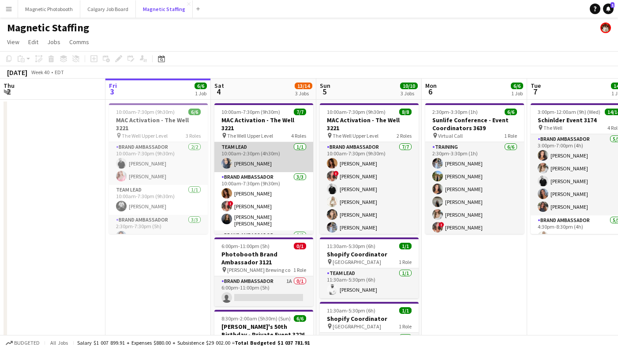
scroll to position [59, 0]
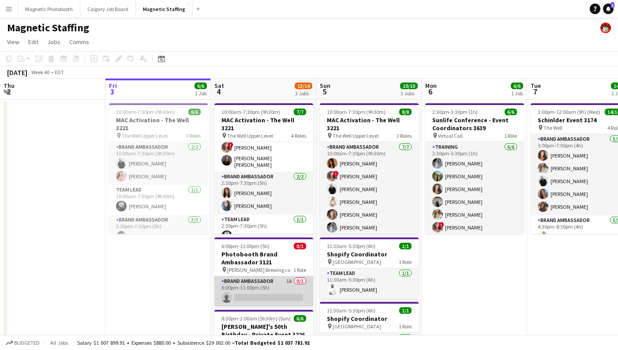
click at [257, 296] on app-card-role "Brand Ambassador 1A 0/1 6:00pm-11:00pm (5h) single-neutral-actions" at bounding box center [263, 291] width 99 height 30
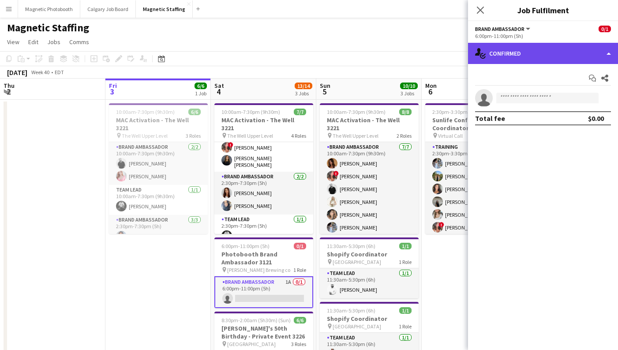
click at [516, 53] on div "single-neutral-actions-check-2 Confirmed" at bounding box center [543, 53] width 150 height 21
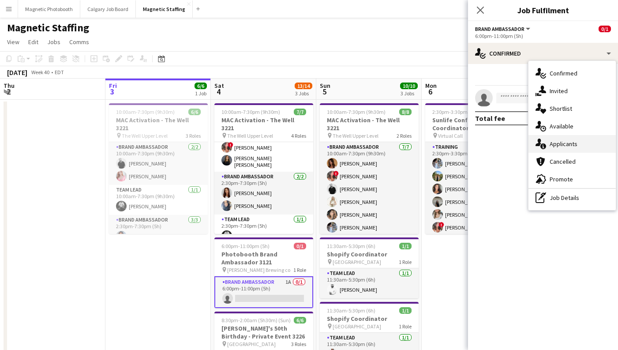
click at [564, 141] on span "Applicants" at bounding box center [563, 144] width 28 height 8
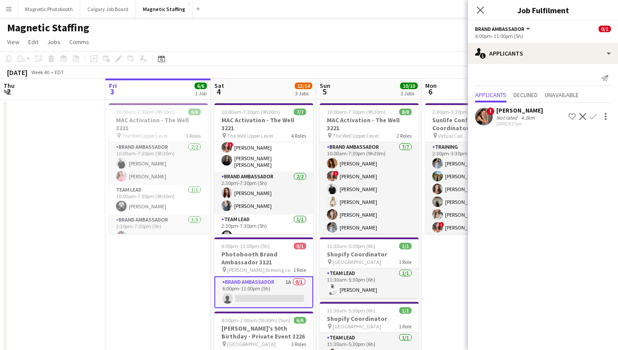
click at [512, 117] on div "Not rated" at bounding box center [507, 117] width 23 height 7
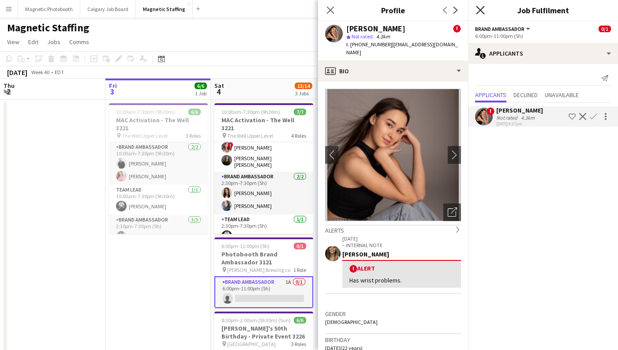
click at [482, 8] on icon at bounding box center [480, 10] width 8 height 8
